Goal: Transaction & Acquisition: Purchase product/service

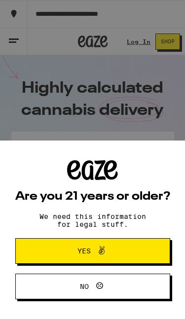
click at [127, 253] on span "Yes" at bounding box center [92, 251] width 75 height 13
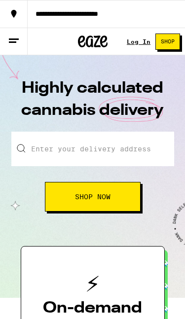
click at [139, 43] on link "Log In" at bounding box center [139, 41] width 24 height 6
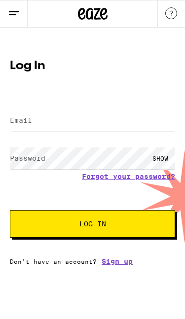
click at [89, 122] on input "Email" at bounding box center [92, 121] width 165 height 22
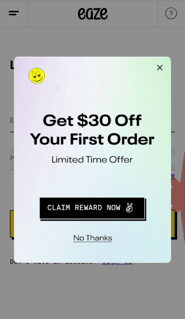
type input "[EMAIL_ADDRESS][DOMAIN_NAME]"
click at [143, 69] on button "Close Modal" at bounding box center [139, 67] width 20 height 20
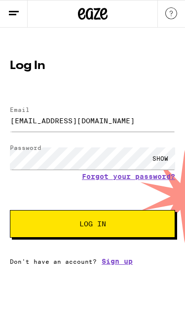
click at [130, 232] on button "Log In" at bounding box center [92, 224] width 165 height 28
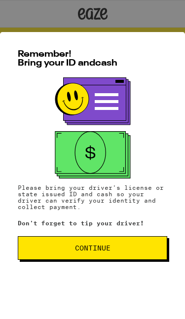
click at [126, 246] on span "Continue" at bounding box center [92, 248] width 133 height 7
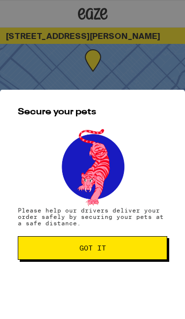
click at [123, 249] on span "Got it" at bounding box center [92, 248] width 133 height 7
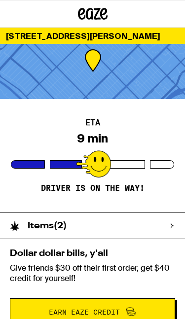
click at [173, 228] on icon at bounding box center [172, 226] width 6 height 6
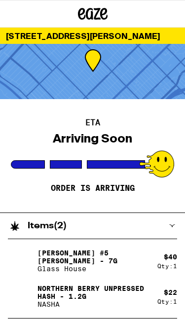
click at [146, 97] on div at bounding box center [92, 71] width 185 height 55
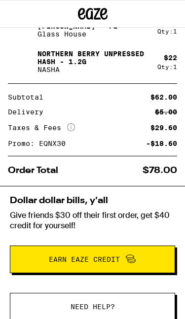
scroll to position [234, 0]
